Goal: Information Seeking & Learning: Find contact information

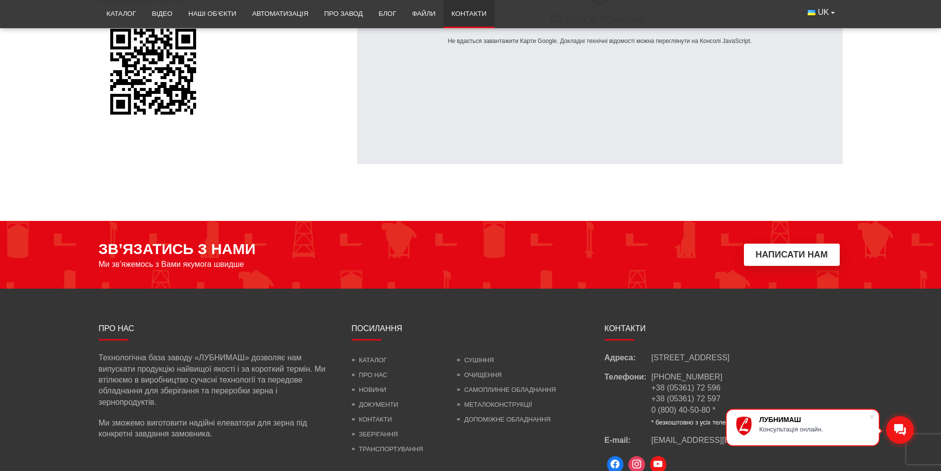
scroll to position [832, 0]
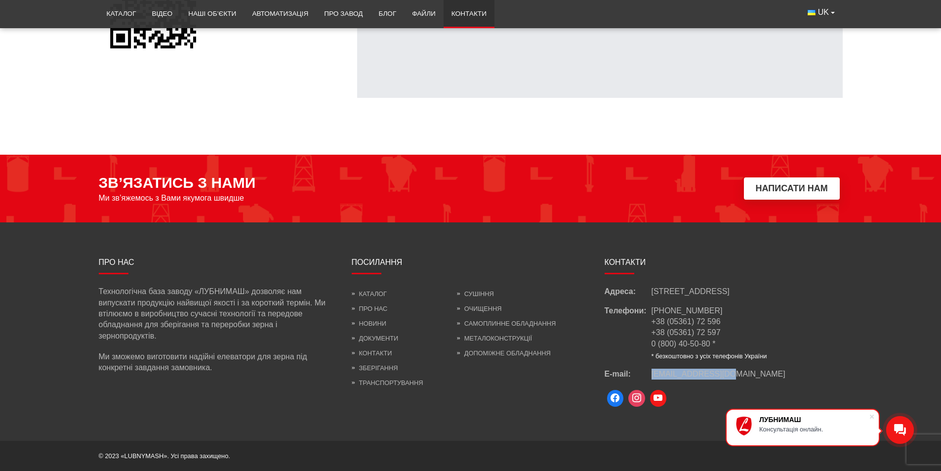
drag, startPoint x: 733, startPoint y: 369, endPoint x: 652, endPoint y: 373, distance: 81.6
click at [652, 373] on div "E-mail: [EMAIL_ADDRESS][DOMAIN_NAME]" at bounding box center [724, 373] width 238 height 11
copy span "[EMAIL_ADDRESS][DOMAIN_NAME]"
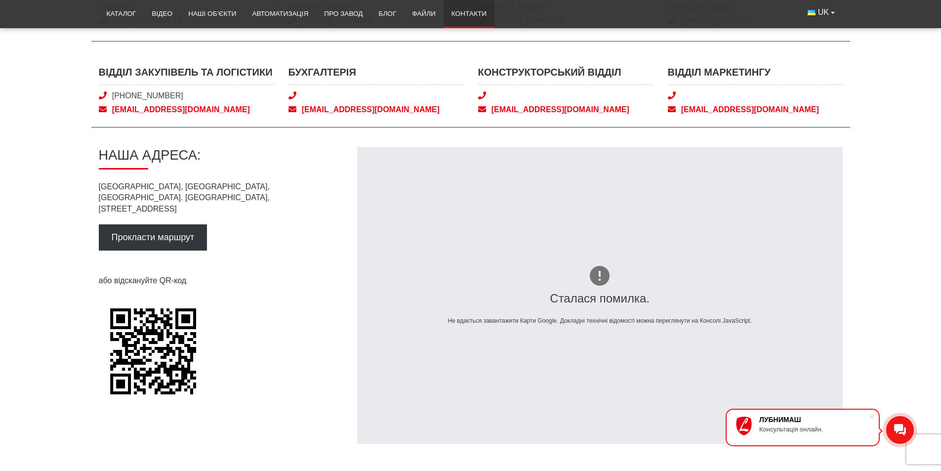
scroll to position [239, 0]
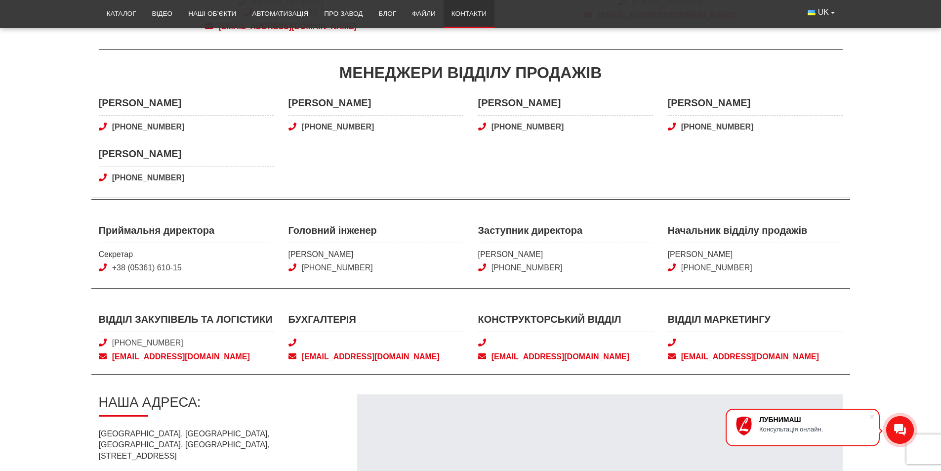
drag, startPoint x: 379, startPoint y: 265, endPoint x: 300, endPoint y: 265, distance: 79.5
click at [300, 265] on span "[PHONE_NUMBER]" at bounding box center [375, 267] width 175 height 11
copy link "[PHONE_NUMBER]"
drag, startPoint x: 62, startPoint y: 186, endPoint x: 143, endPoint y: 198, distance: 82.3
click at [62, 186] on main "Контакти Відділ продажів Відділ продажів [PHONE_NUMBER] 0 (800) 40-50-80 [EMAIL…" at bounding box center [470, 296] width 941 height 788
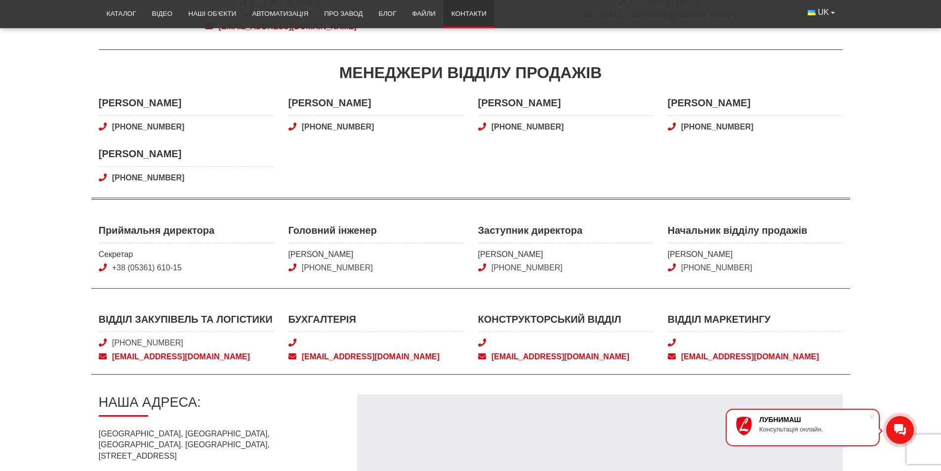
drag, startPoint x: 381, startPoint y: 260, endPoint x: 294, endPoint y: 252, distance: 87.7
click at [294, 252] on div "Головний інженер [PERSON_NAME] [PHONE_NUMBER]" at bounding box center [375, 248] width 175 height 50
click at [293, 252] on span "[PERSON_NAME]" at bounding box center [375, 254] width 175 height 11
drag, startPoint x: 290, startPoint y: 252, endPoint x: 379, endPoint y: 255, distance: 89.0
click at [379, 255] on span "[PERSON_NAME]" at bounding box center [375, 254] width 175 height 11
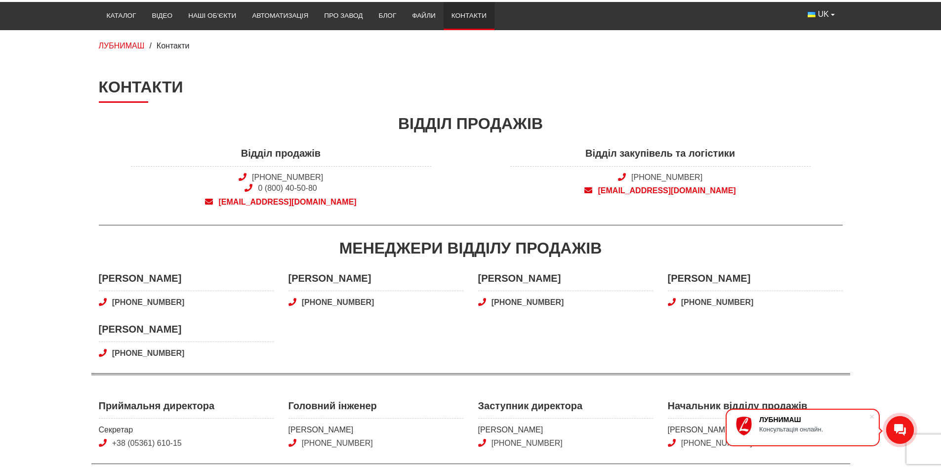
scroll to position [0, 0]
